Goal: Information Seeking & Learning: Learn about a topic

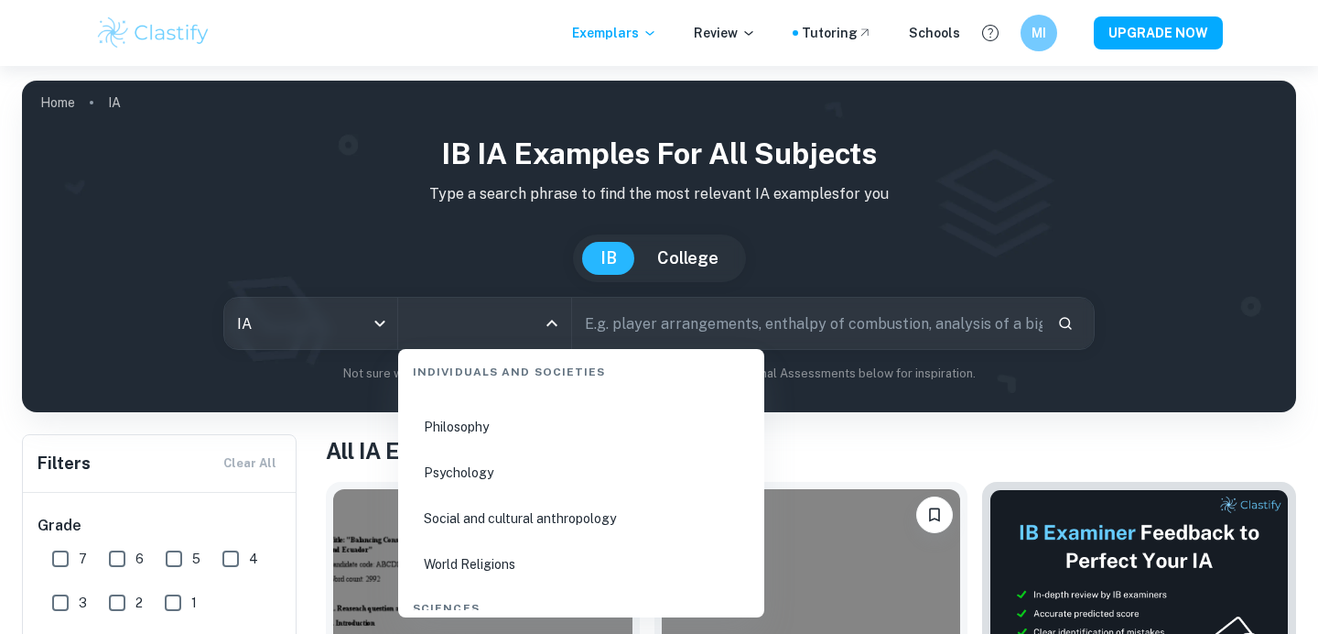
scroll to position [2641, 0]
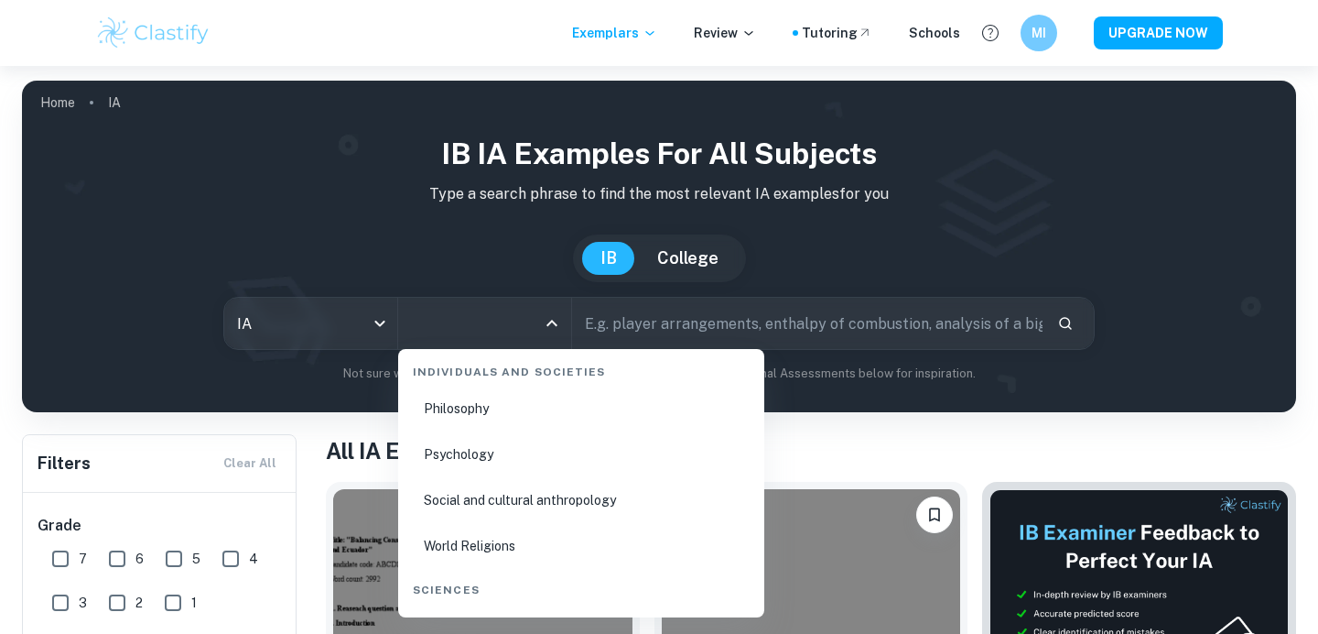
click at [486, 449] on li "Psychology" at bounding box center [582, 454] width 352 height 42
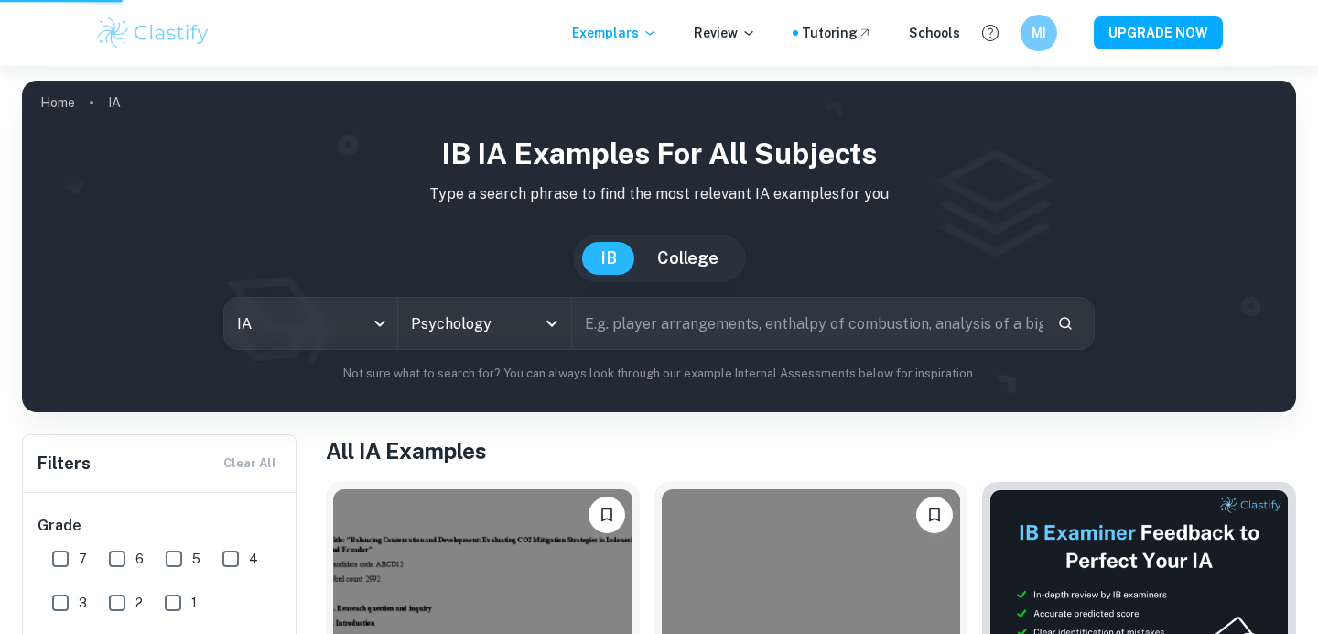
scroll to position [9, 0]
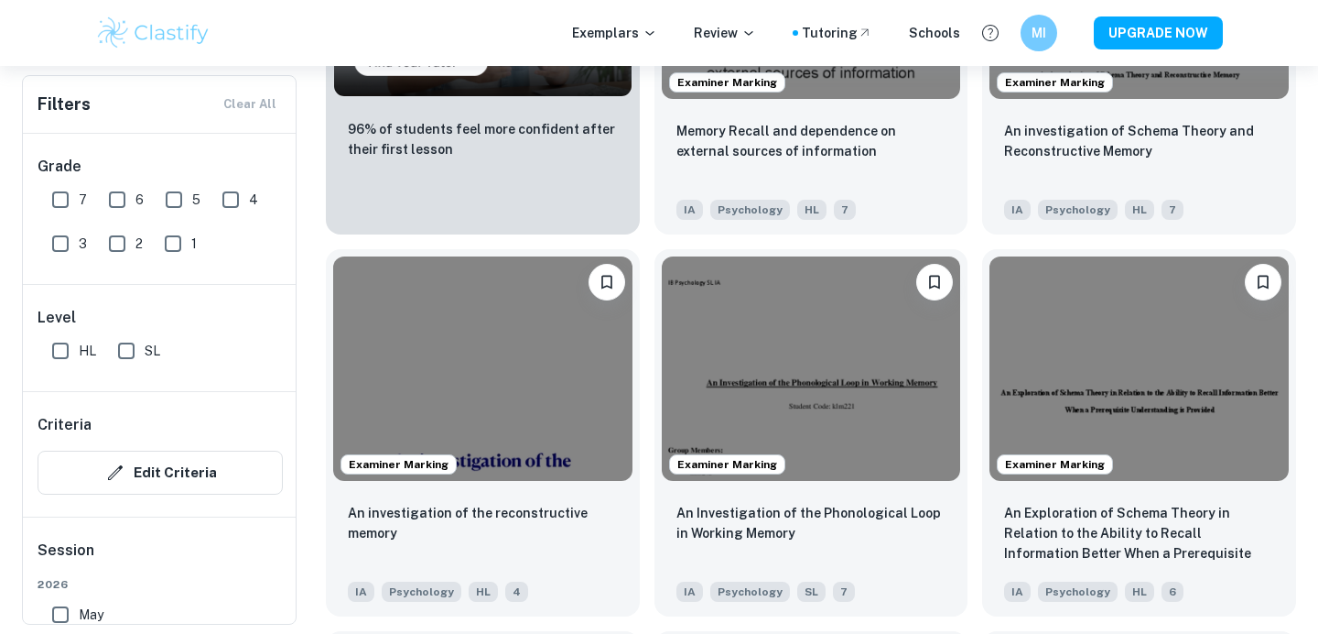
scroll to position [1828, 0]
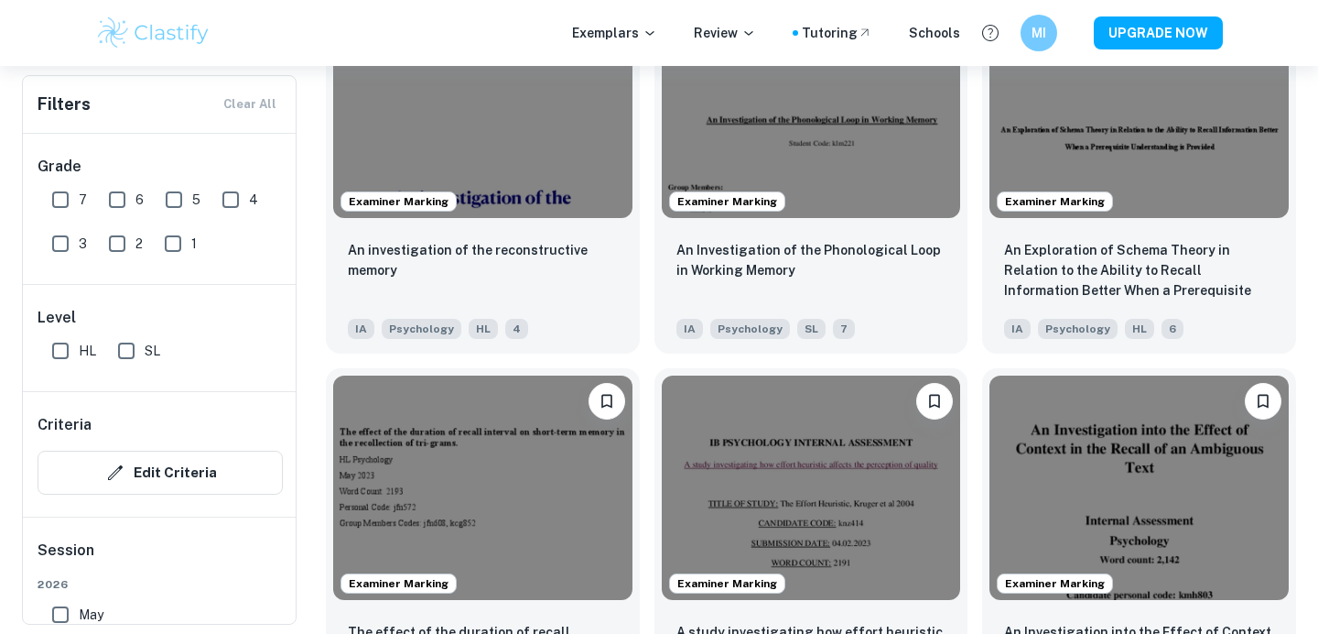
click at [67, 190] on input "7" at bounding box center [60, 199] width 37 height 37
checkbox input "true"
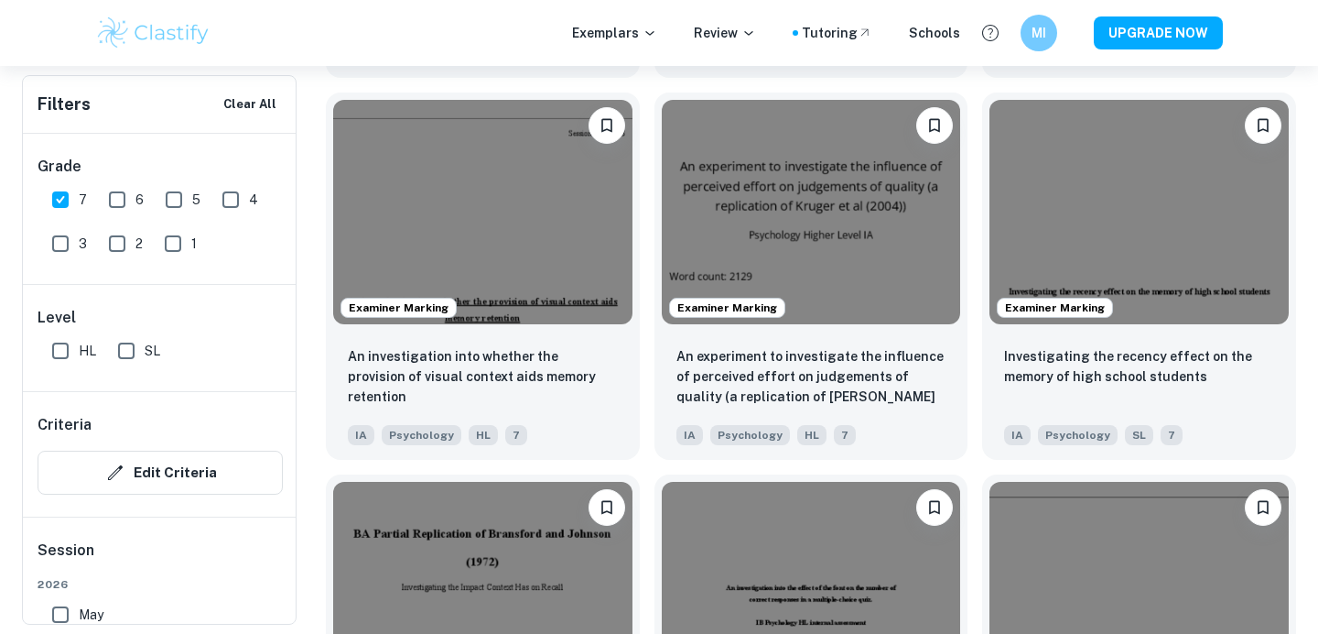
scroll to position [2148, 0]
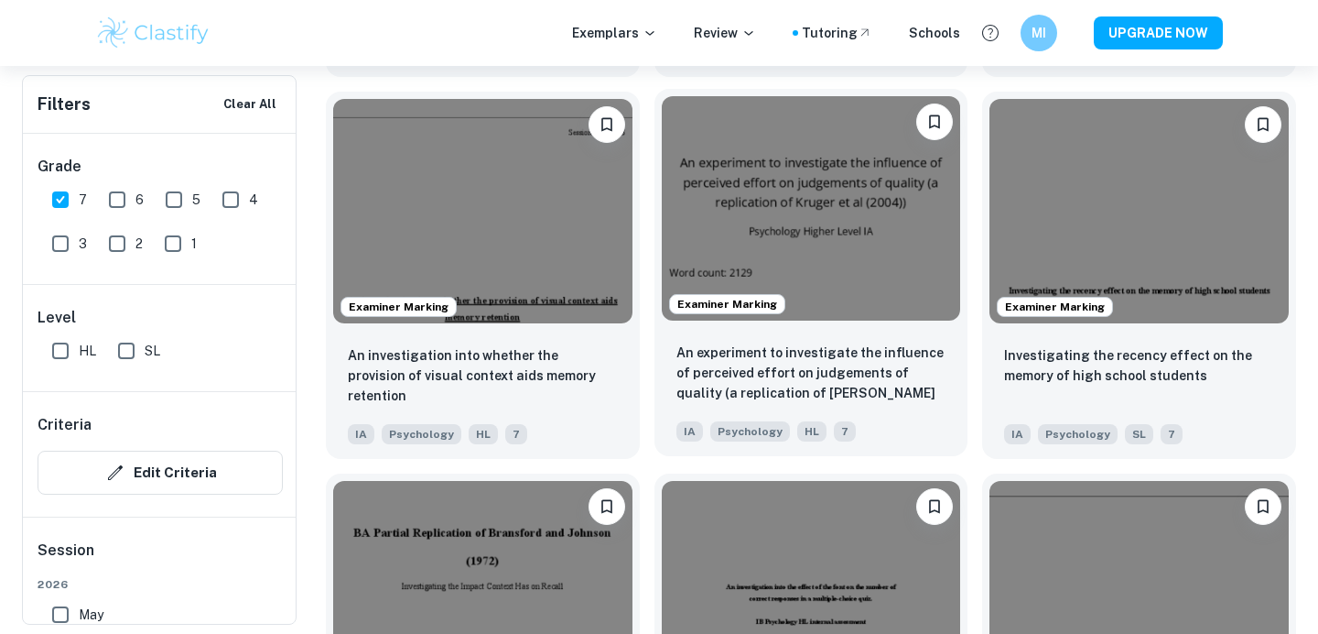
click at [819, 176] on img at bounding box center [811, 208] width 299 height 224
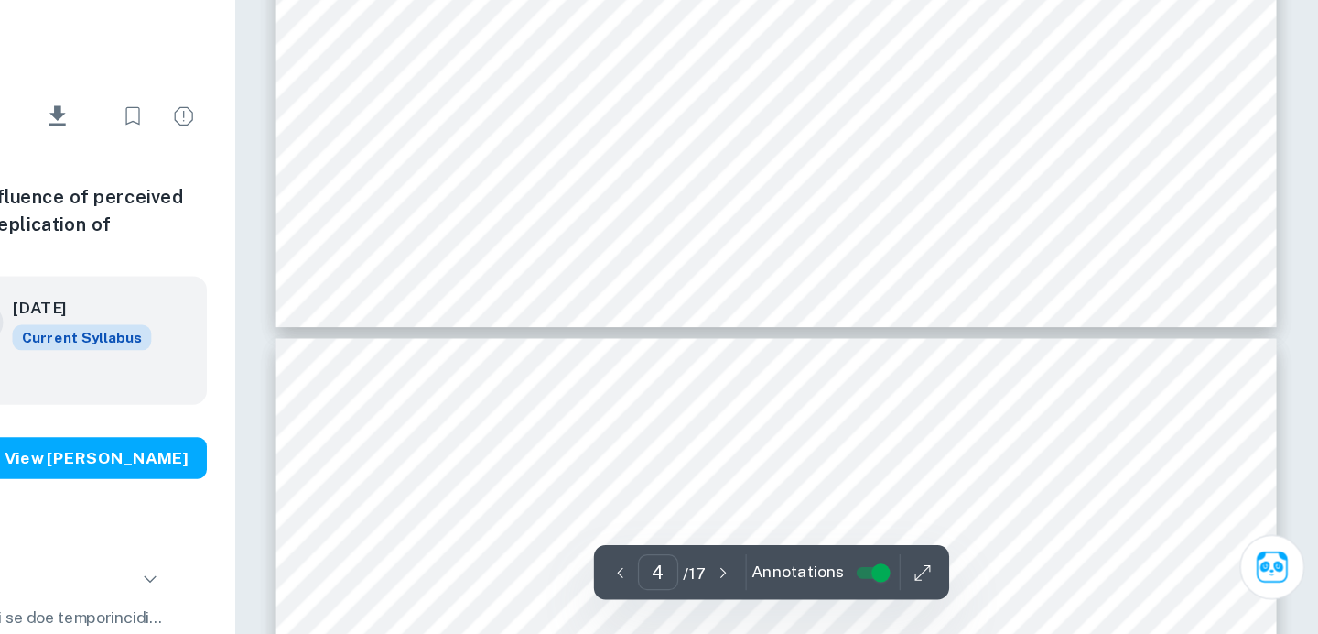
scroll to position [4444, 0]
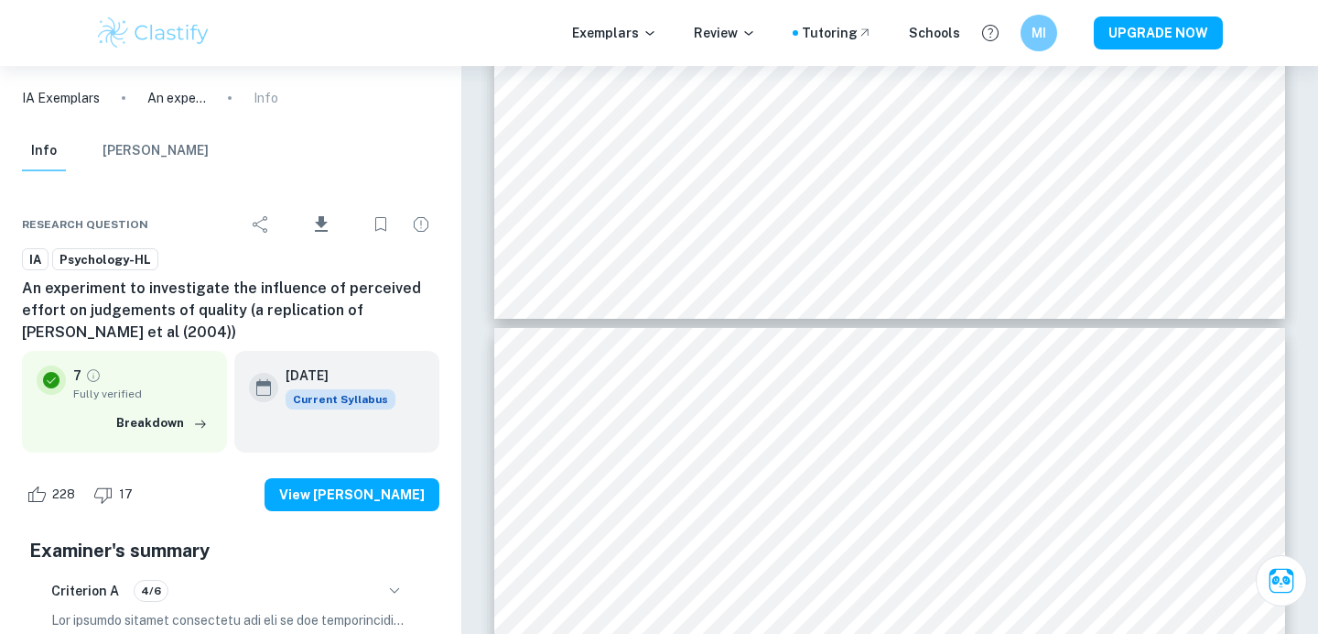
type input "5"
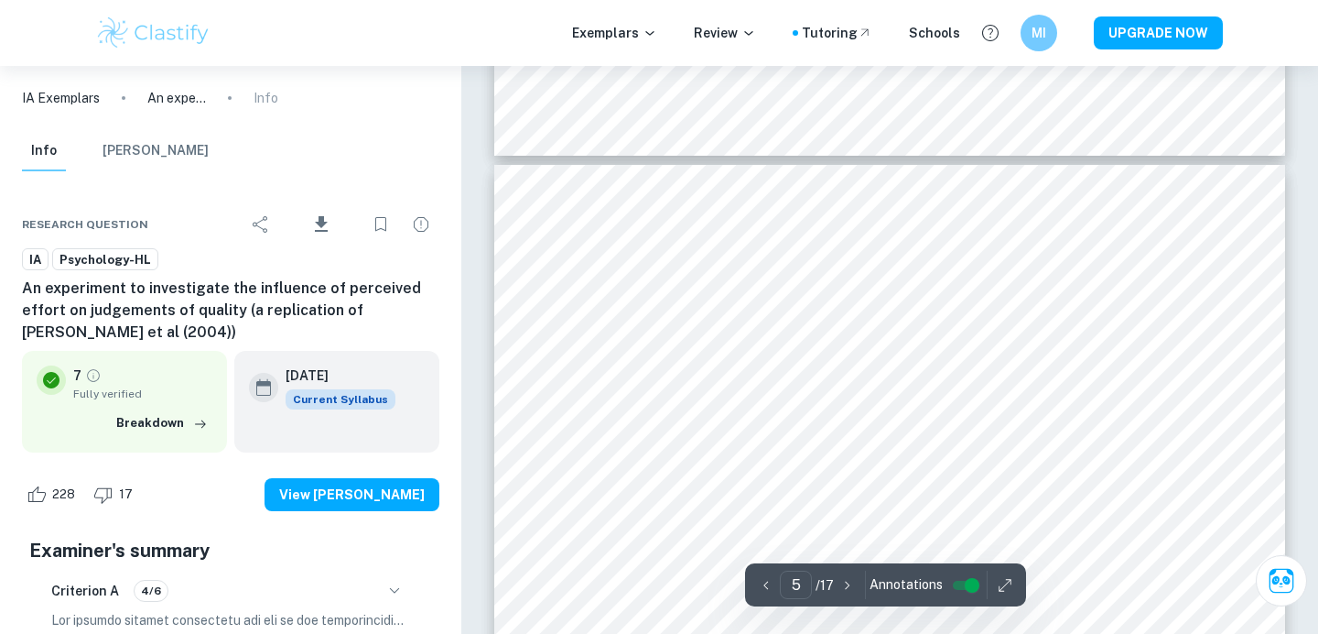
scroll to position [4681, 0]
